Goal: Information Seeking & Learning: Learn about a topic

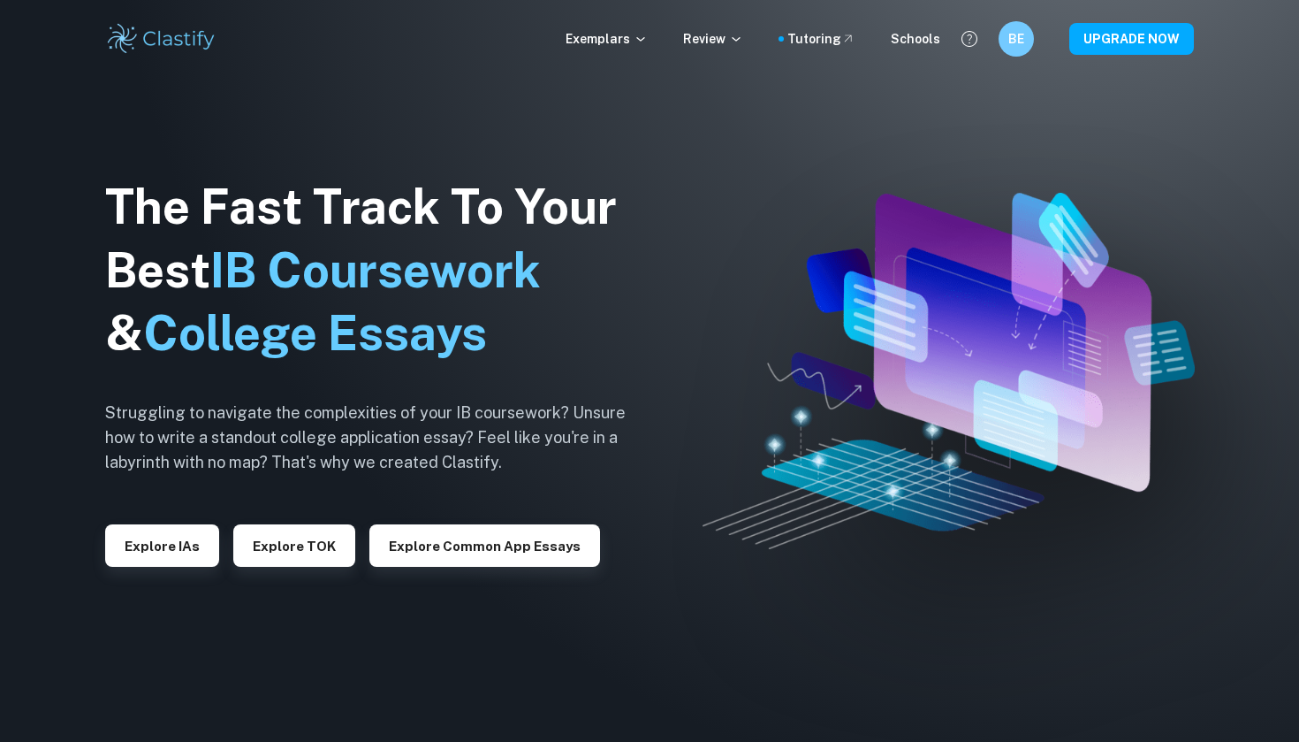
click at [146, 549] on button "Explore IAs" at bounding box center [162, 545] width 114 height 42
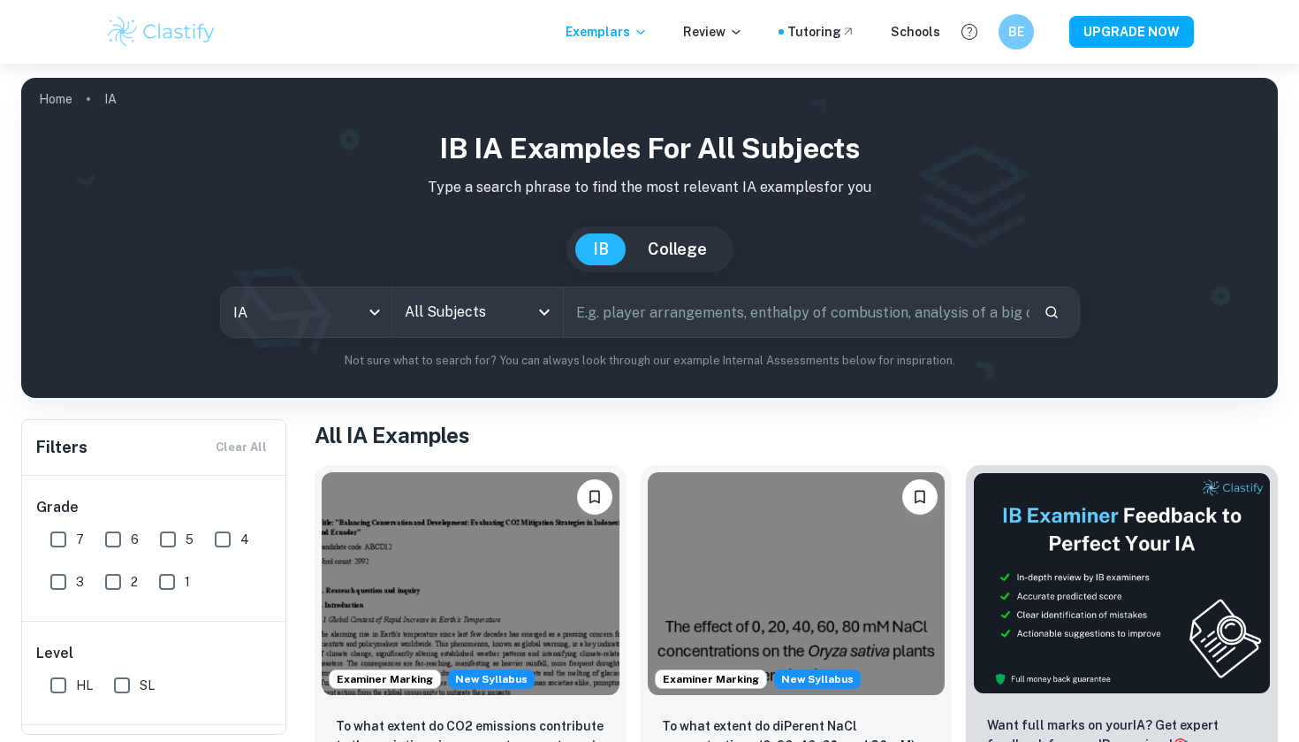
click at [111, 536] on input "6" at bounding box center [112, 538] width 35 height 35
checkbox input "true"
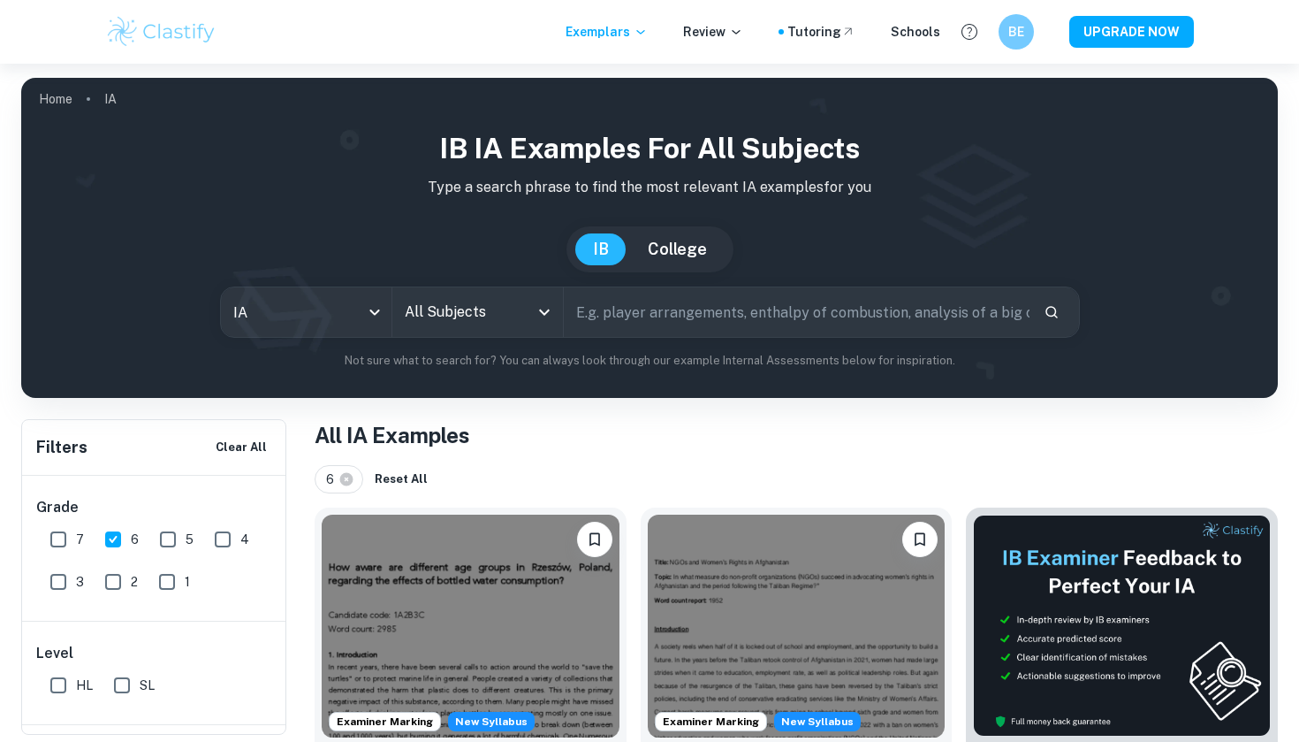
drag, startPoint x: 770, startPoint y: 477, endPoint x: 50, endPoint y: 535, distance: 721.7
click at [50, 535] on input "7" at bounding box center [58, 538] width 35 height 35
checkbox input "true"
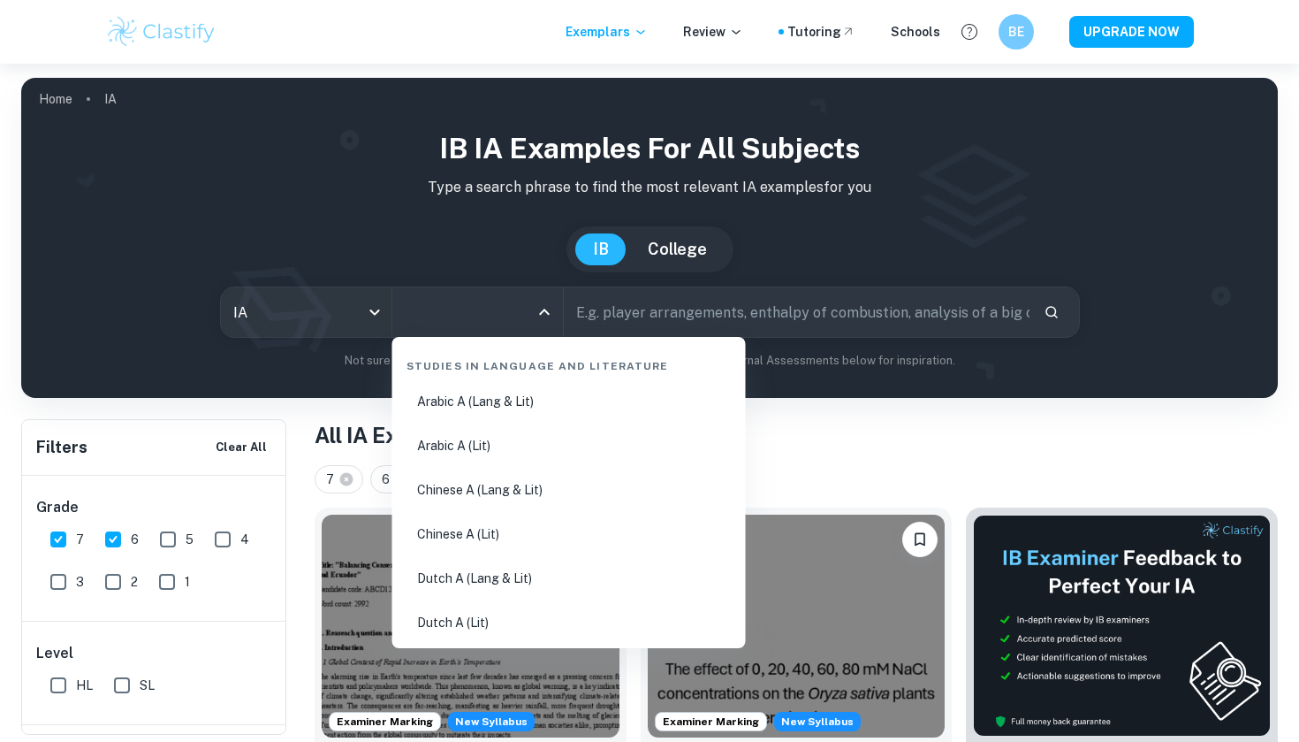
drag, startPoint x: 50, startPoint y: 535, endPoint x: 453, endPoint y: 308, distance: 462.2
click at [453, 308] on input "All Subjects" at bounding box center [464, 312] width 128 height 34
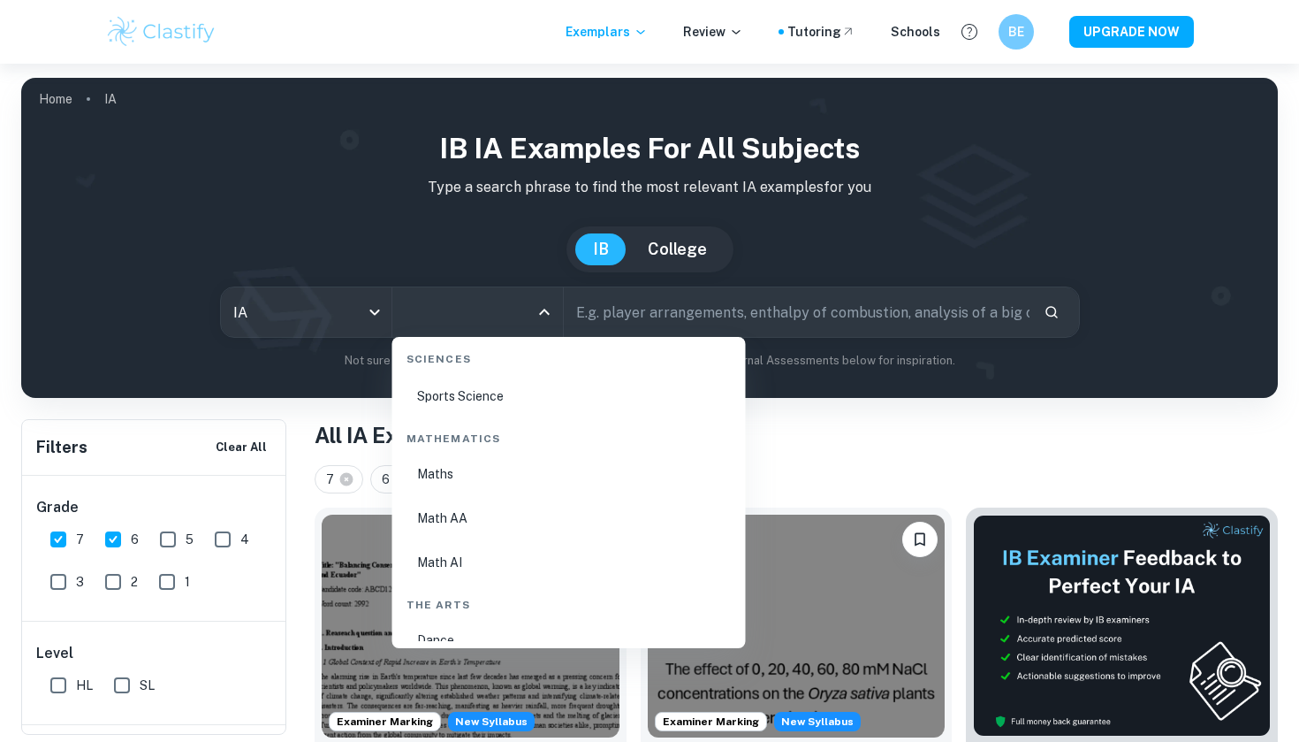
scroll to position [2979, 0]
click at [430, 522] on li "Math AA" at bounding box center [569, 517] width 339 height 41
type input "Math AA"
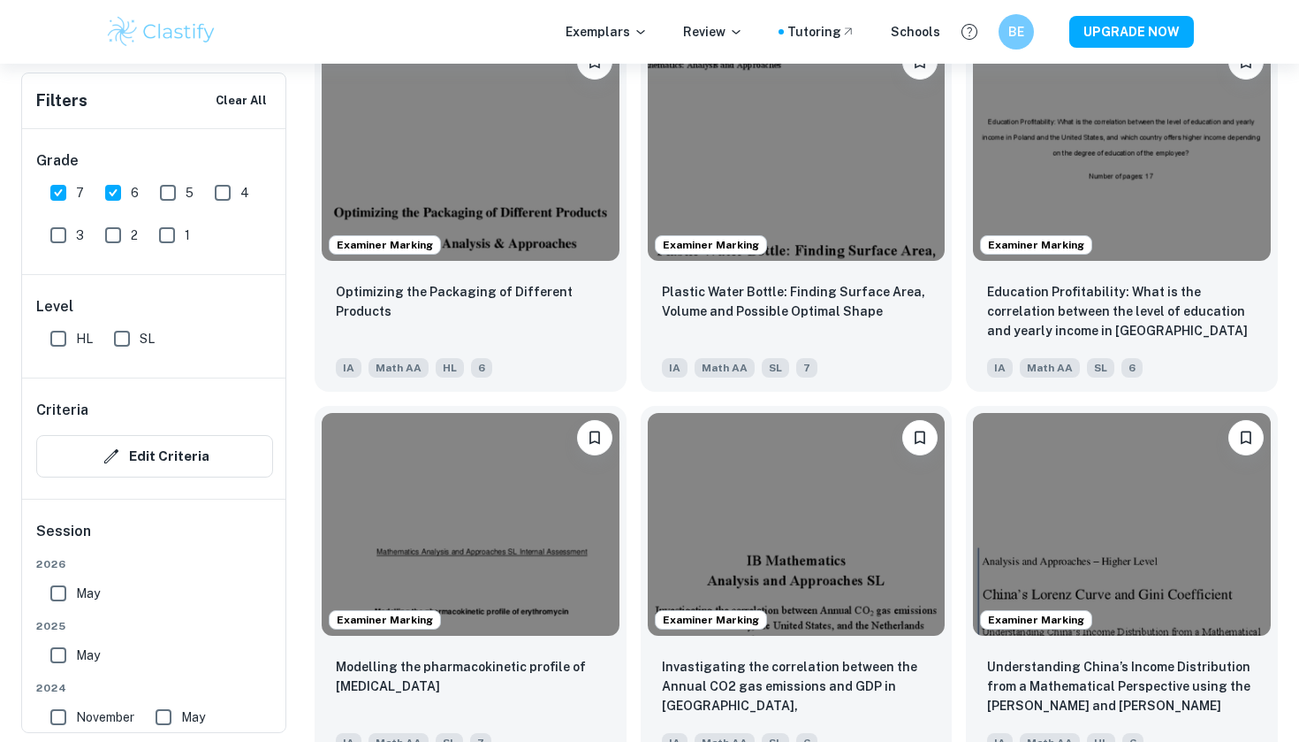
scroll to position [16210, 0]
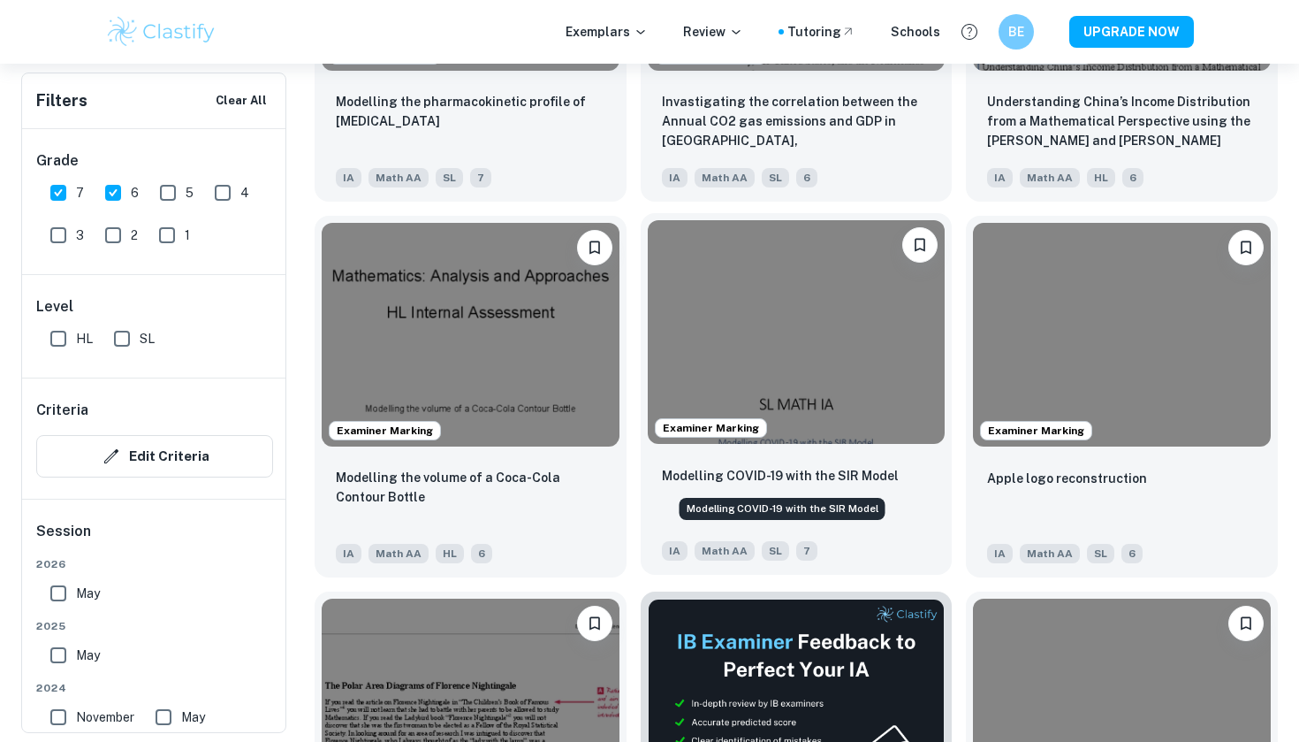
click at [825, 474] on p "Modelling COVID-19 with the SIR Model" at bounding box center [780, 475] width 237 height 19
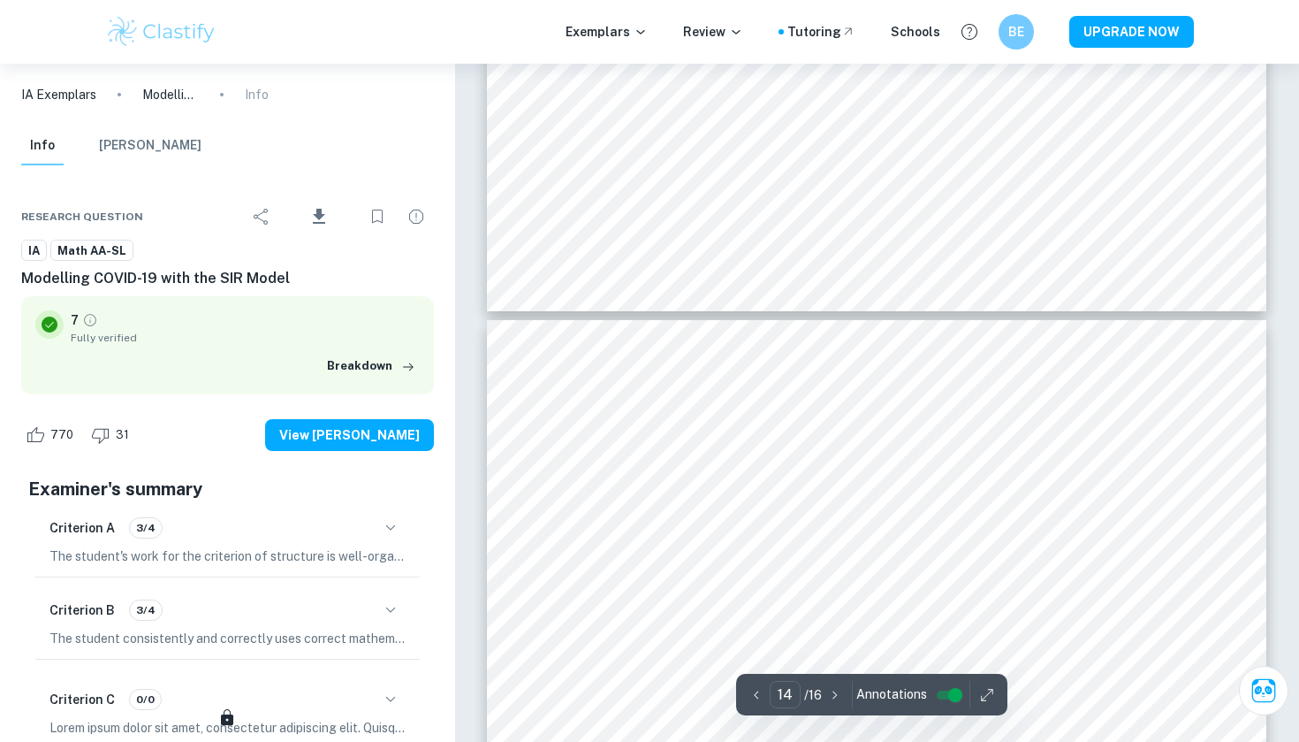
scroll to position [14525, 0]
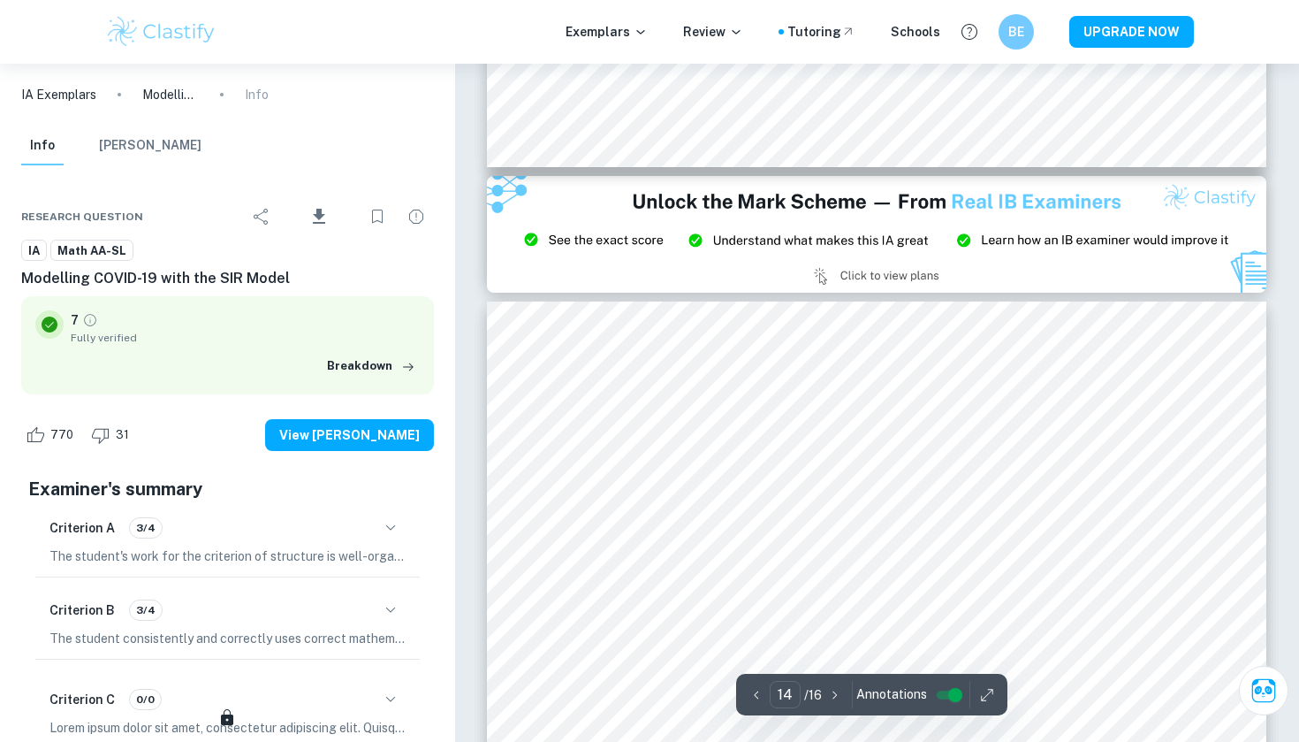
type input "15"
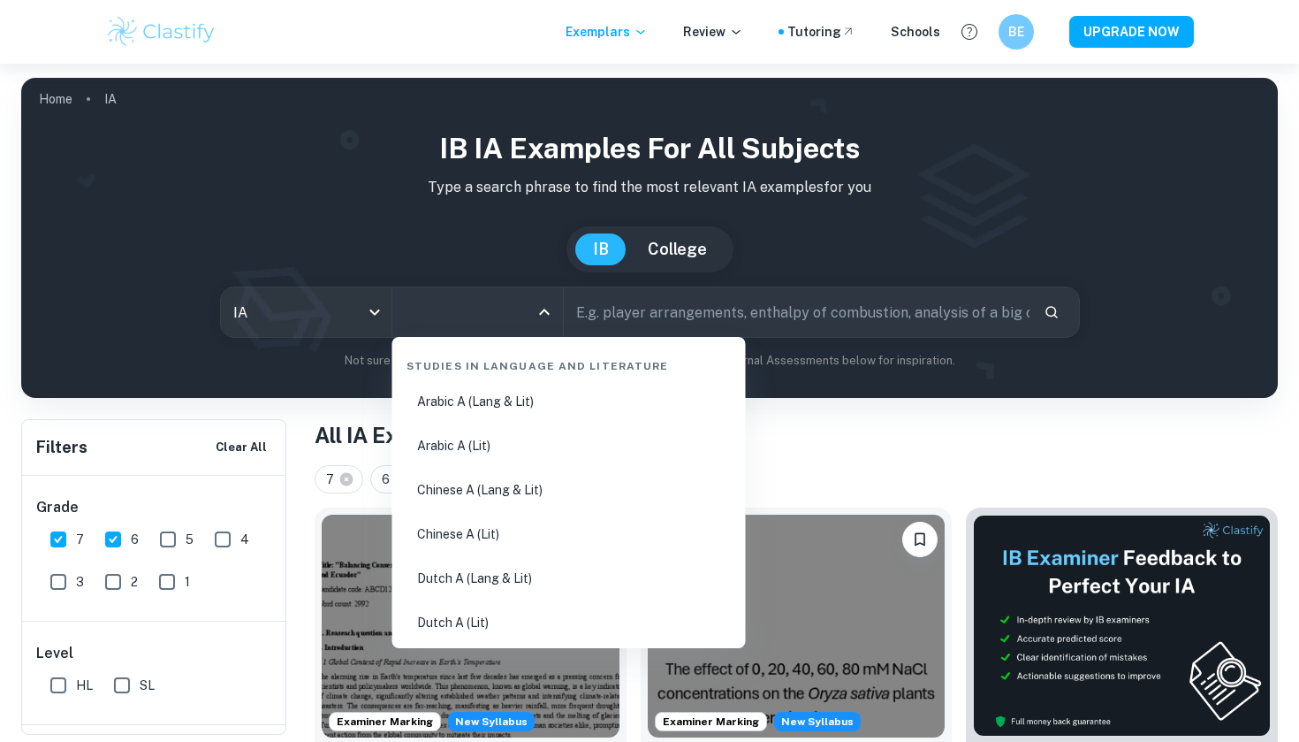
drag, startPoint x: 770, startPoint y: 477, endPoint x: 466, endPoint y: 309, distance: 347.3
click at [466, 309] on input "All Subjects" at bounding box center [464, 312] width 128 height 34
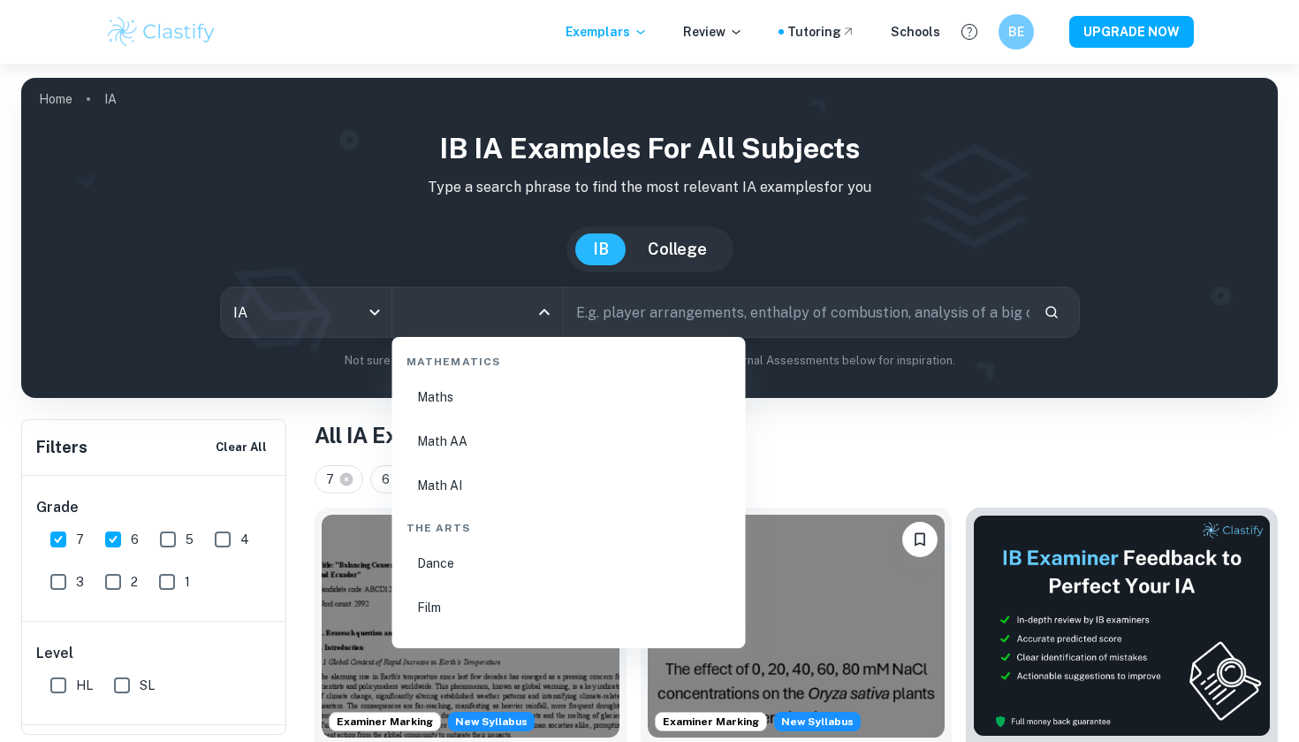
scroll to position [3055, 0]
drag, startPoint x: 466, startPoint y: 309, endPoint x: 452, endPoint y: 447, distance: 138.6
click at [452, 447] on li "Math AA" at bounding box center [569, 442] width 339 height 41
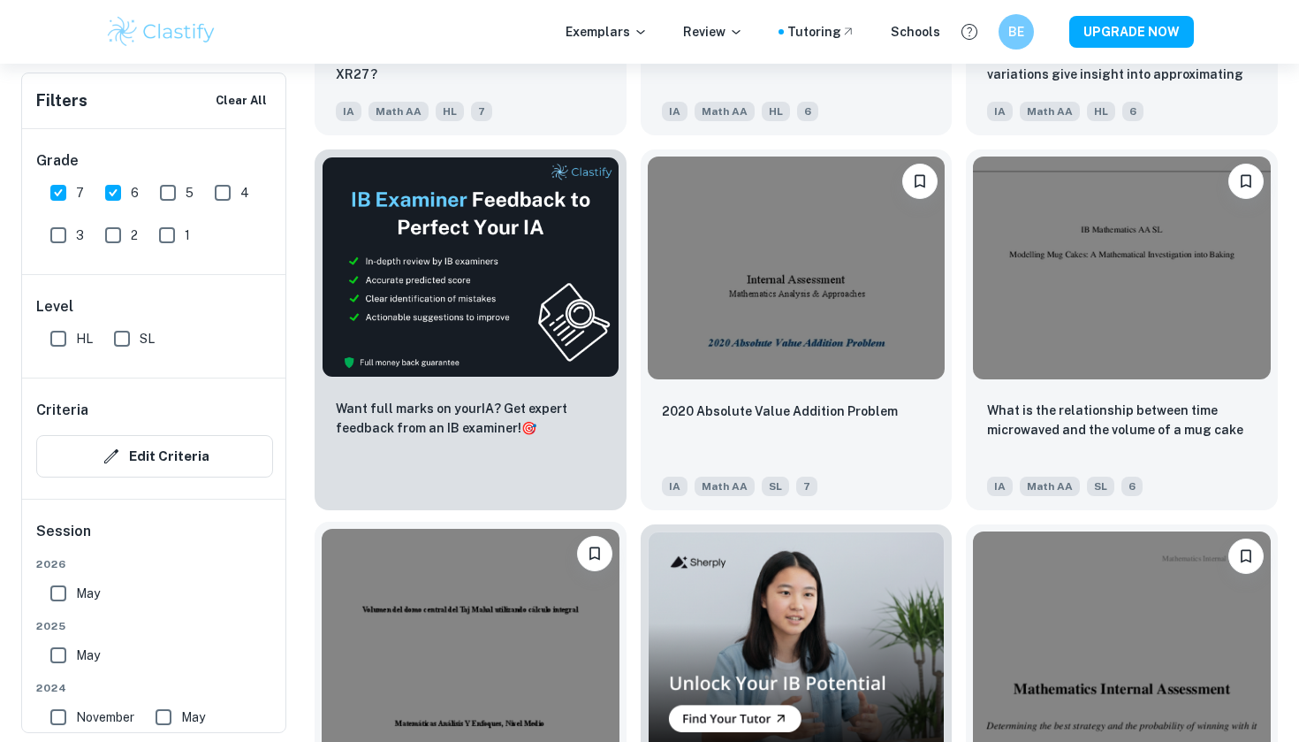
scroll to position [33145, 0]
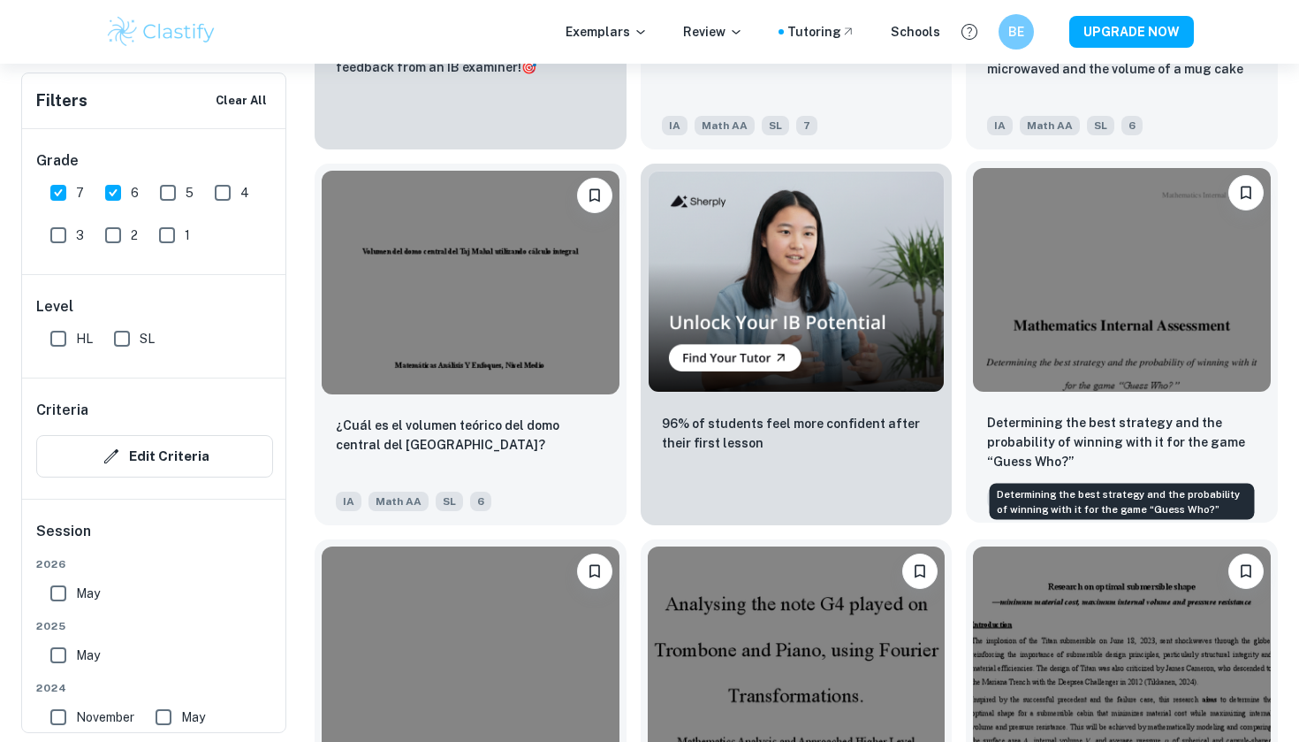
click at [1087, 430] on p "Determining the best strategy and the probability of winning with it for the ga…" at bounding box center [1122, 442] width 270 height 58
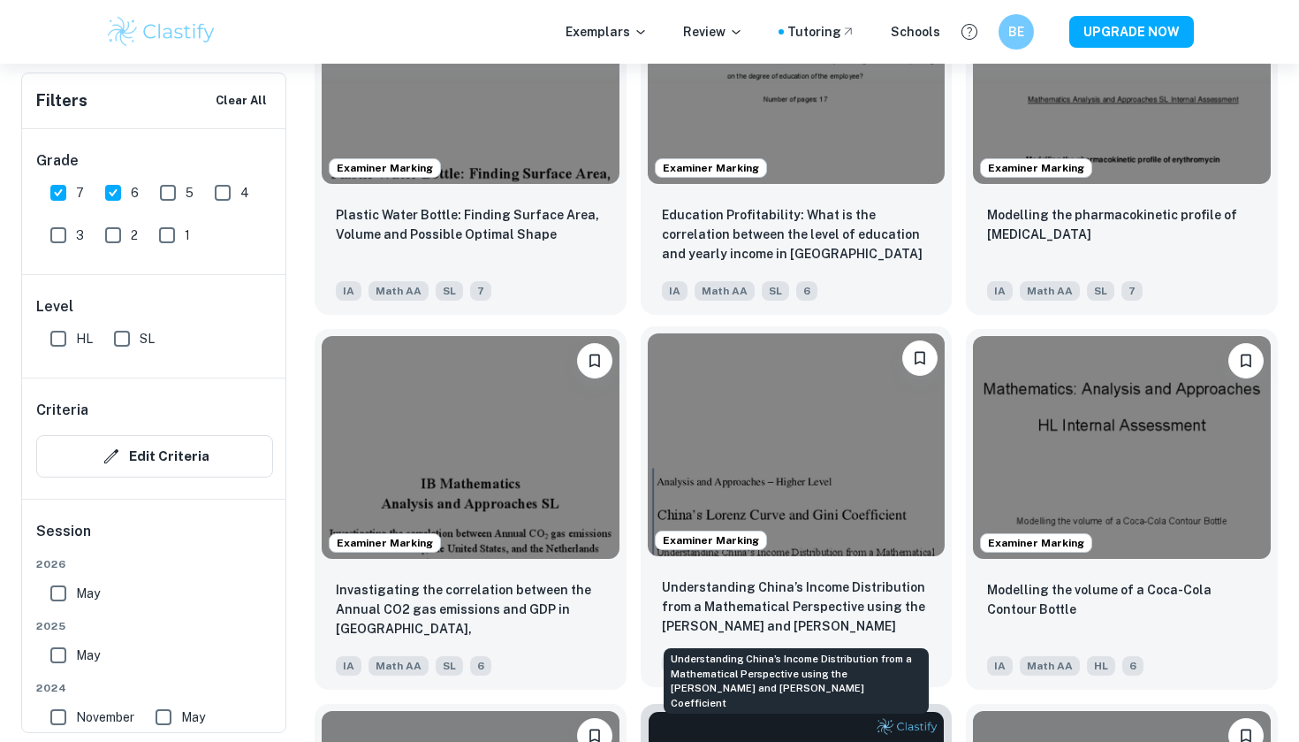
scroll to position [10130, 0]
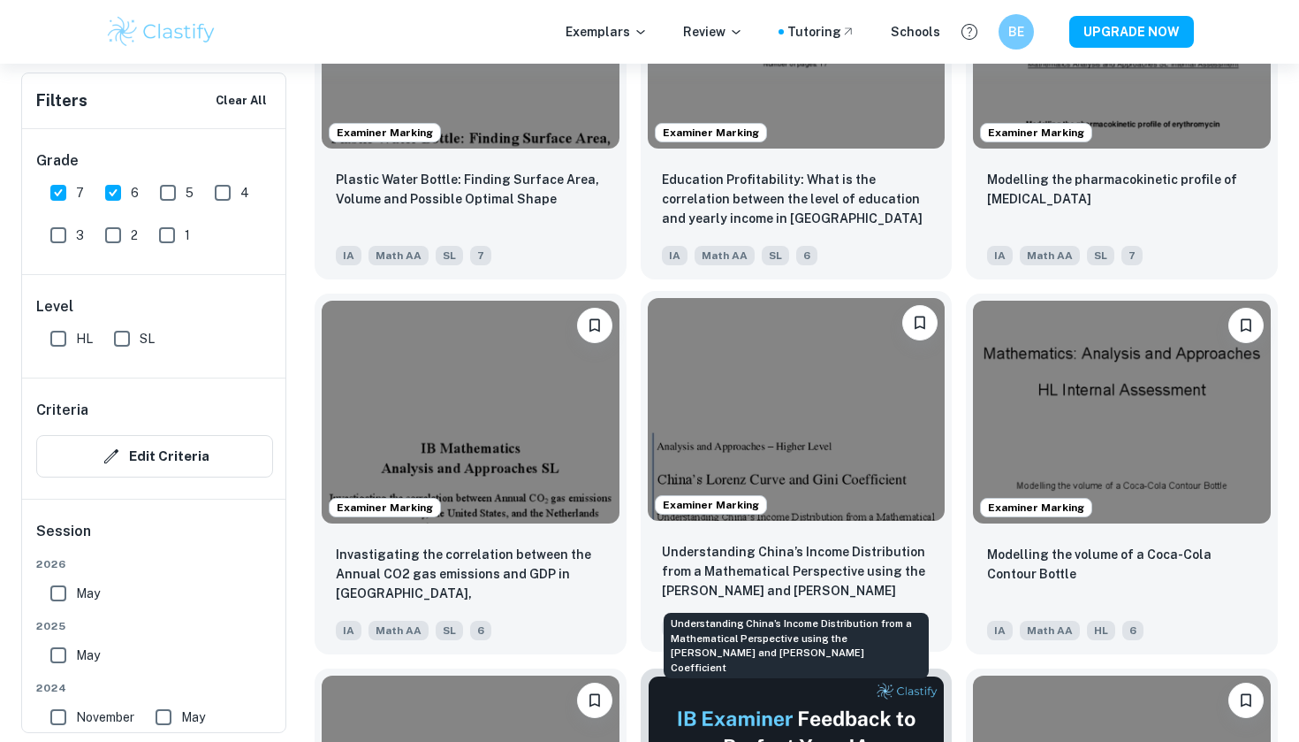
click at [752, 559] on p "Understanding China’s Income Distribution from a Mathematical Perspective using…" at bounding box center [797, 572] width 270 height 60
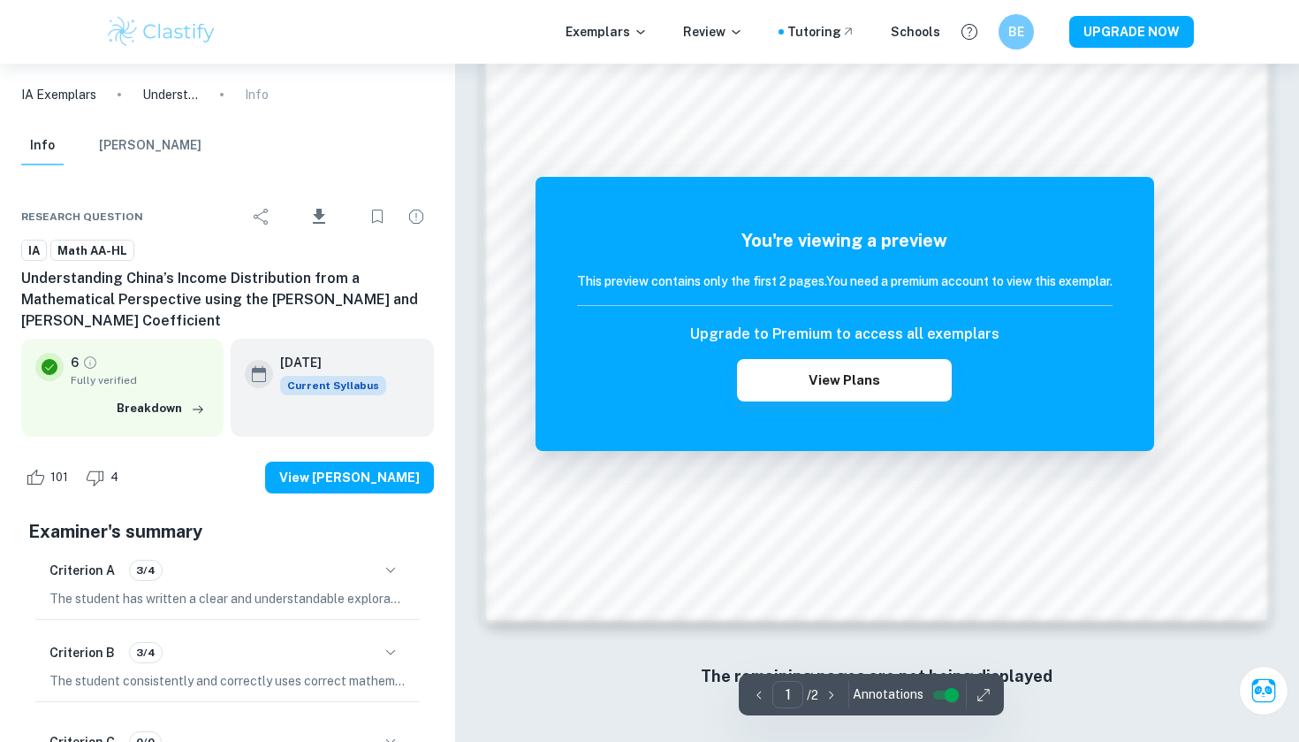
scroll to position [1675, 0]
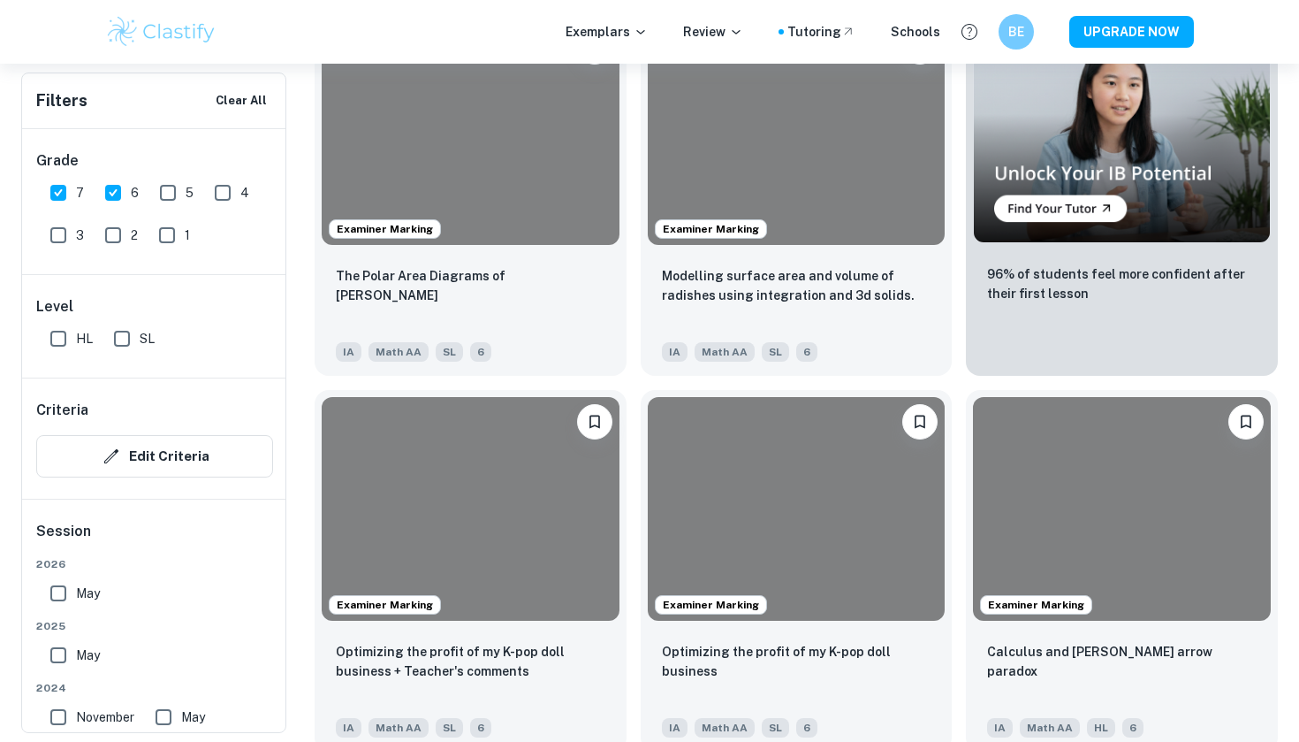
scroll to position [11399, 0]
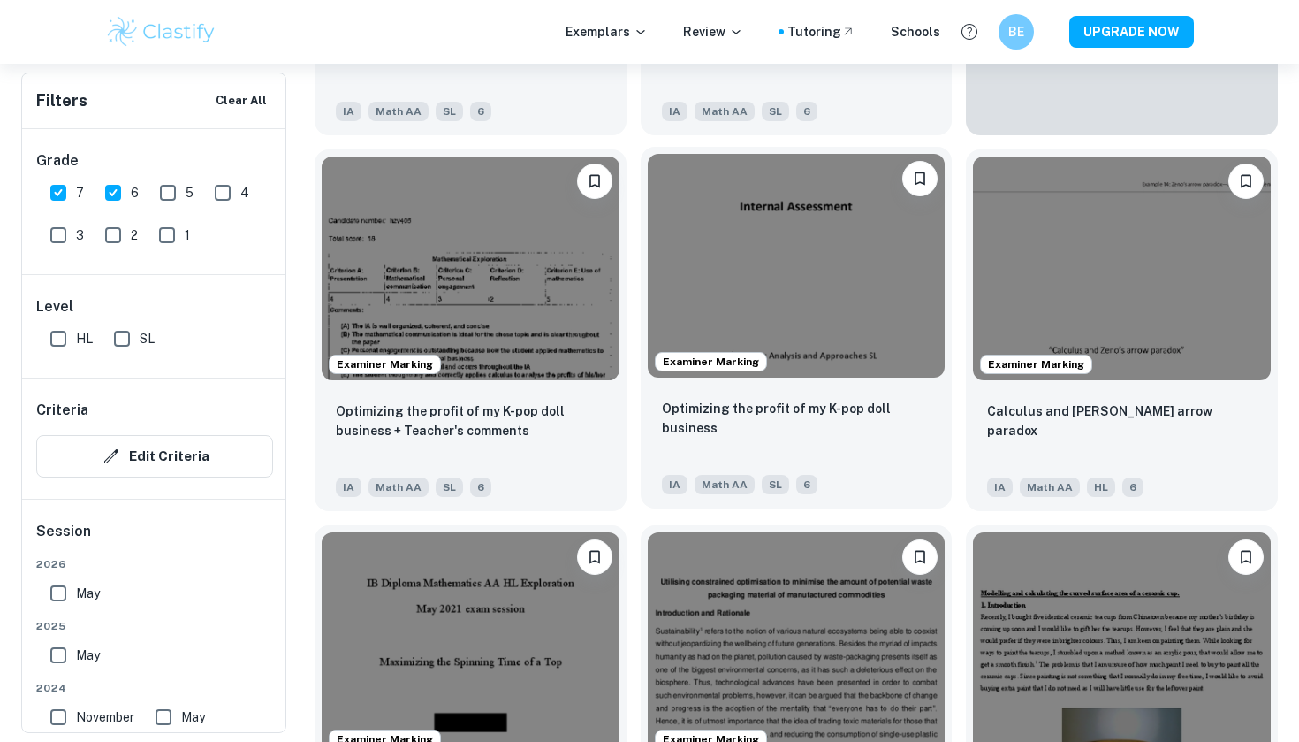
click at [811, 318] on img at bounding box center [797, 265] width 298 height 223
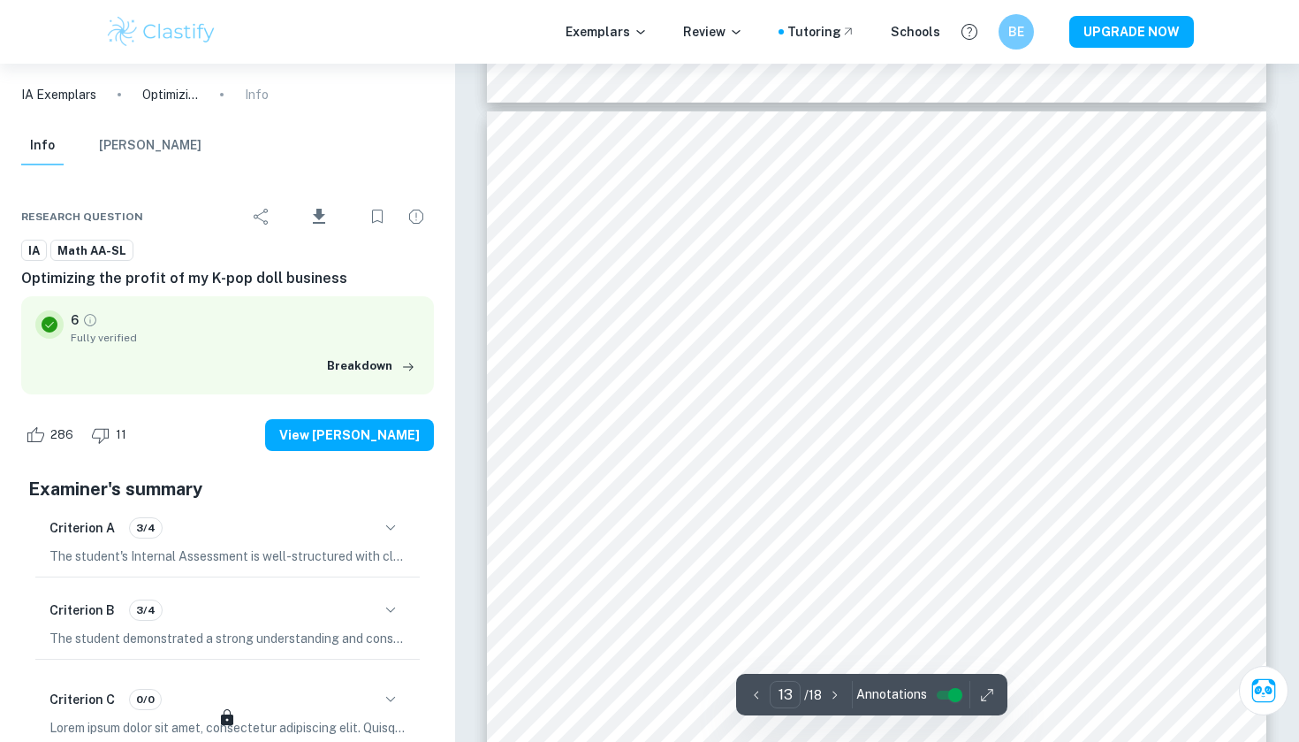
scroll to position [12840, 0]
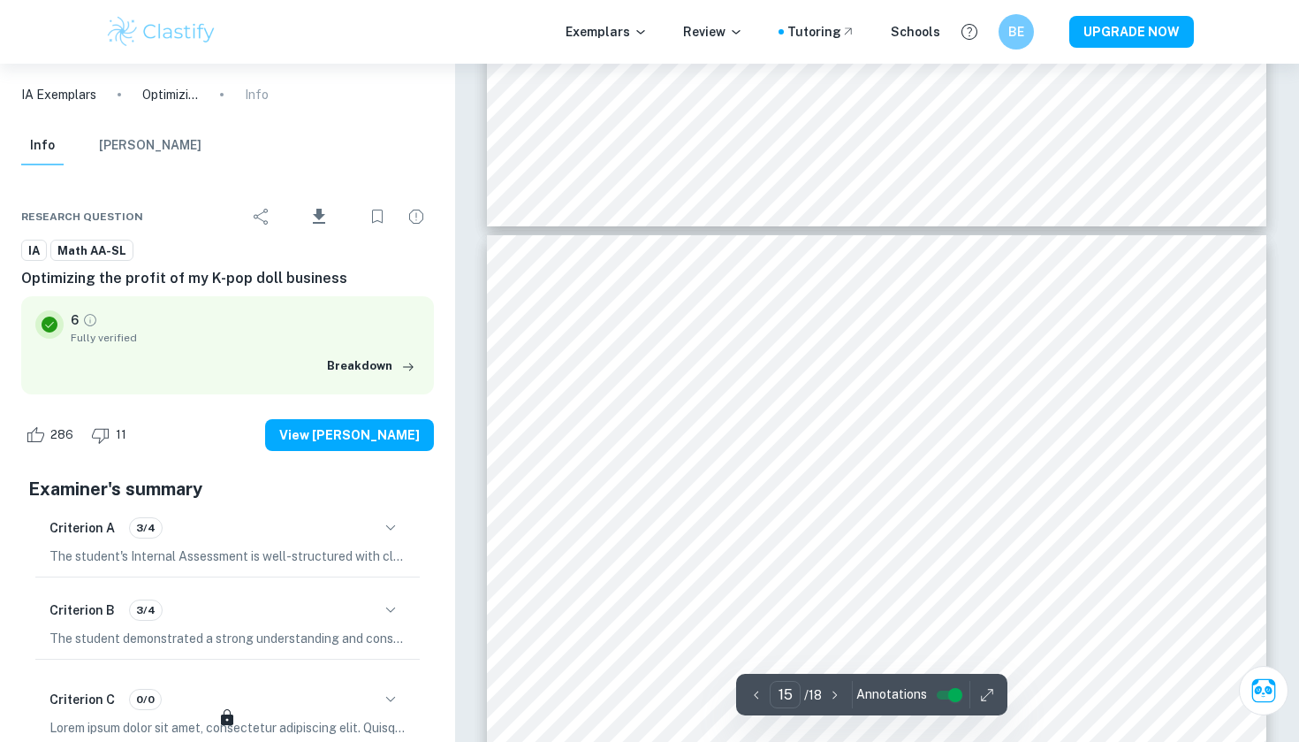
type input "16"
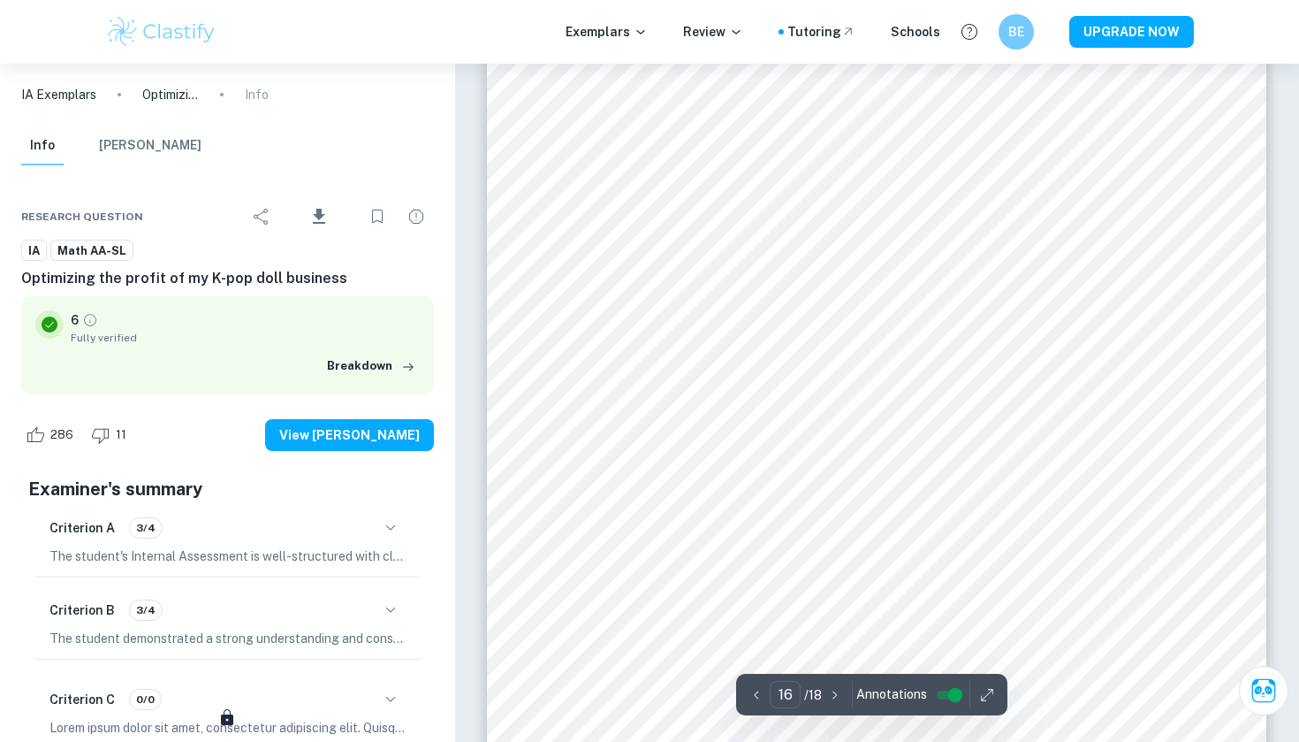
scroll to position [15915, 0]
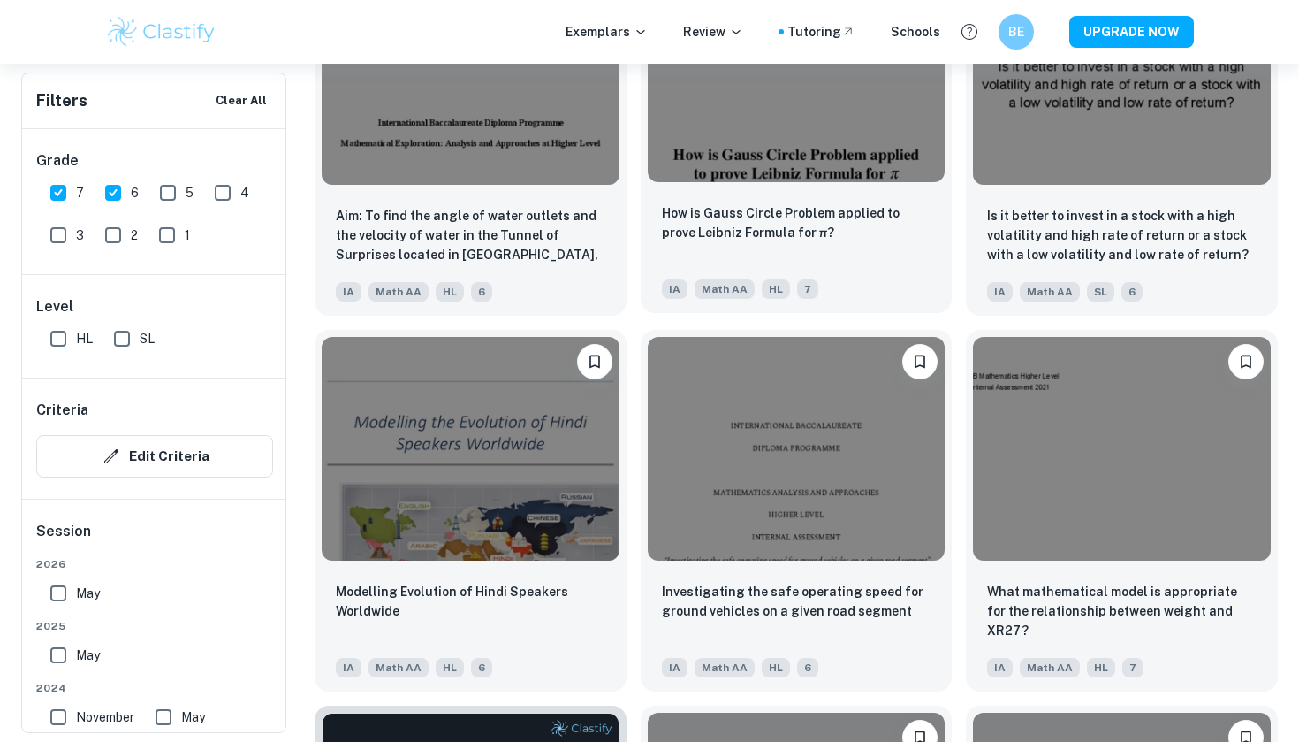
scroll to position [26496, 0]
